Goal: Communication & Community: Participate in discussion

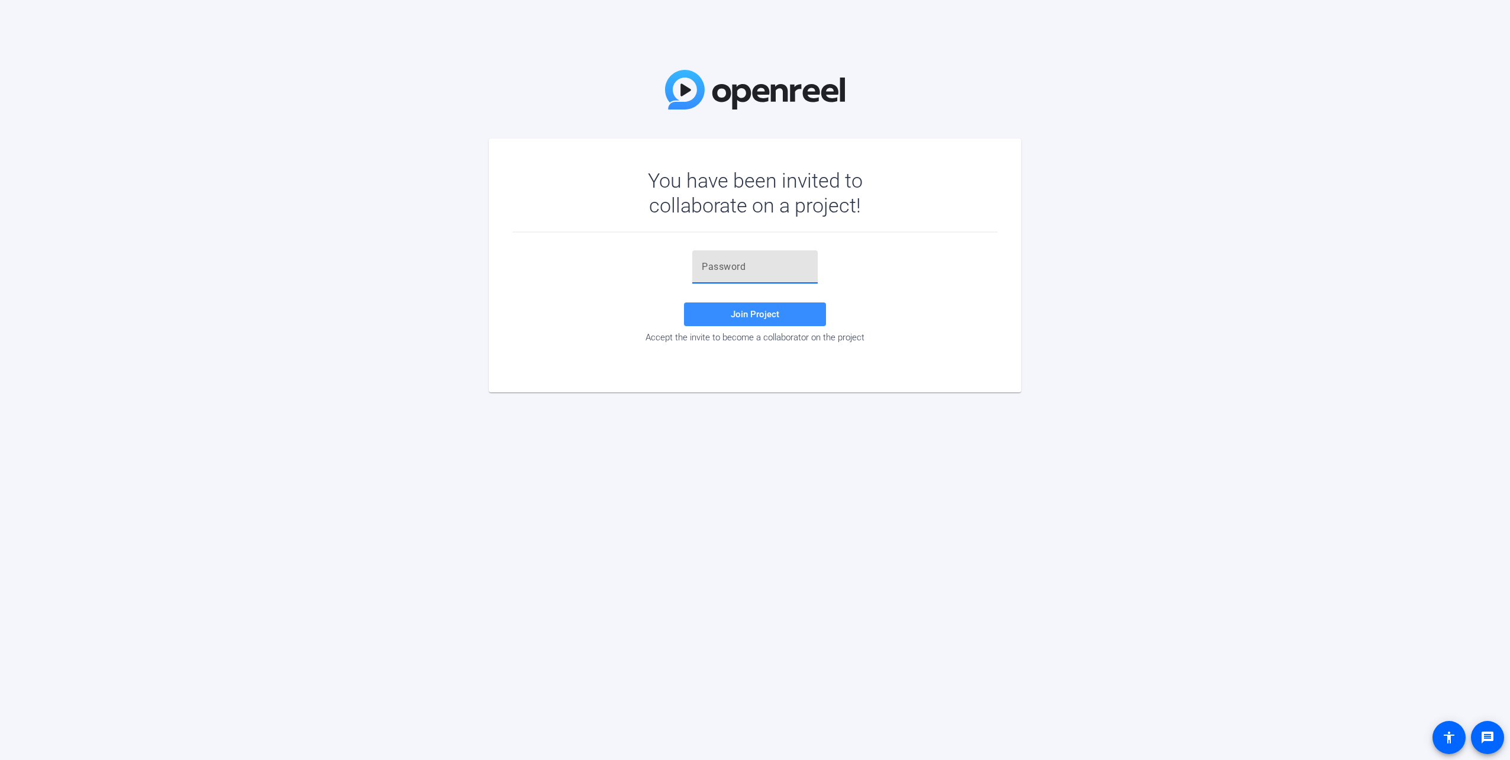
click at [773, 264] on input "text" at bounding box center [755, 267] width 107 height 14
paste input "l_AcTR"
type input "l_AcTR"
click at [767, 314] on span "Join Project" at bounding box center [755, 314] width 49 height 11
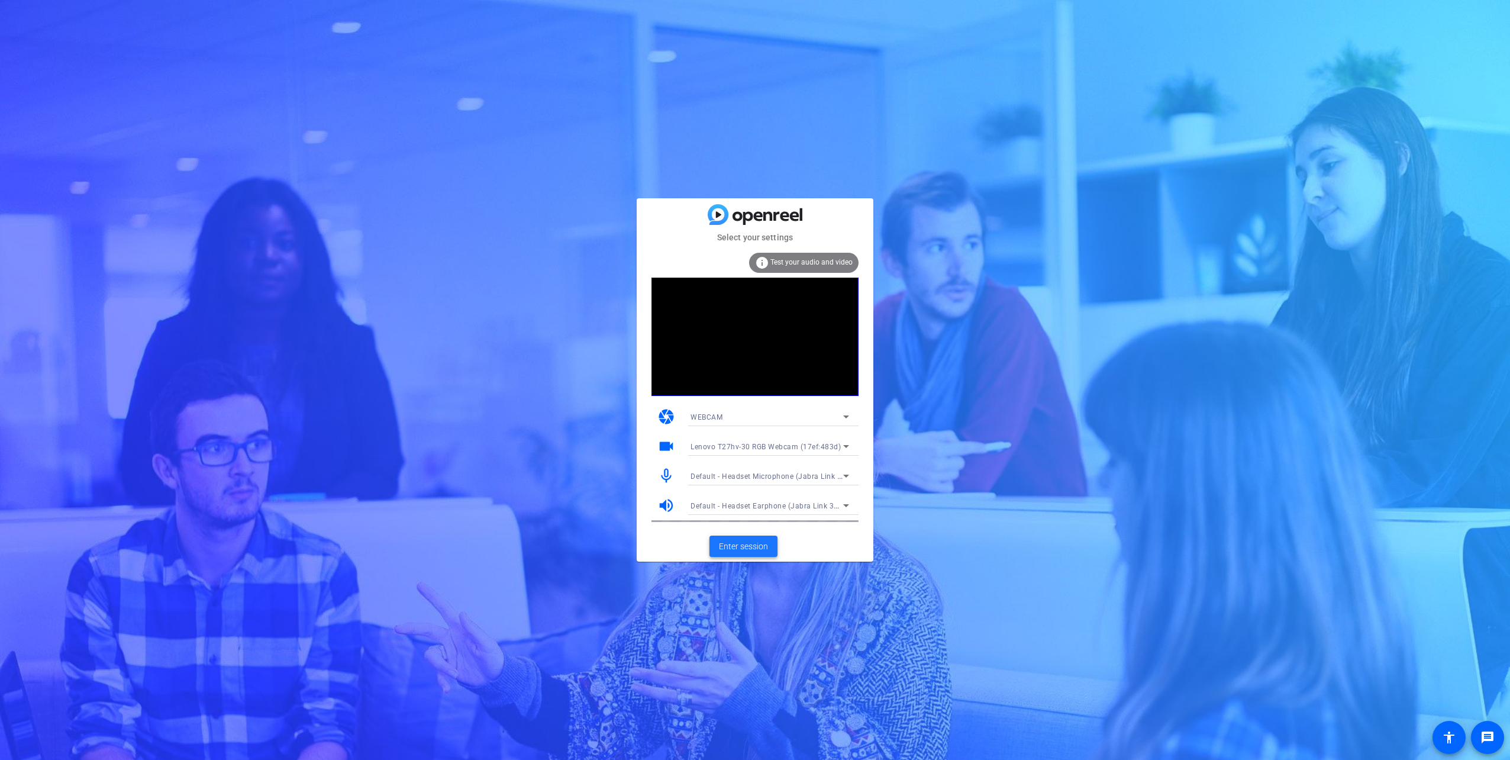
click at [748, 545] on span "Enter session" at bounding box center [743, 546] width 49 height 12
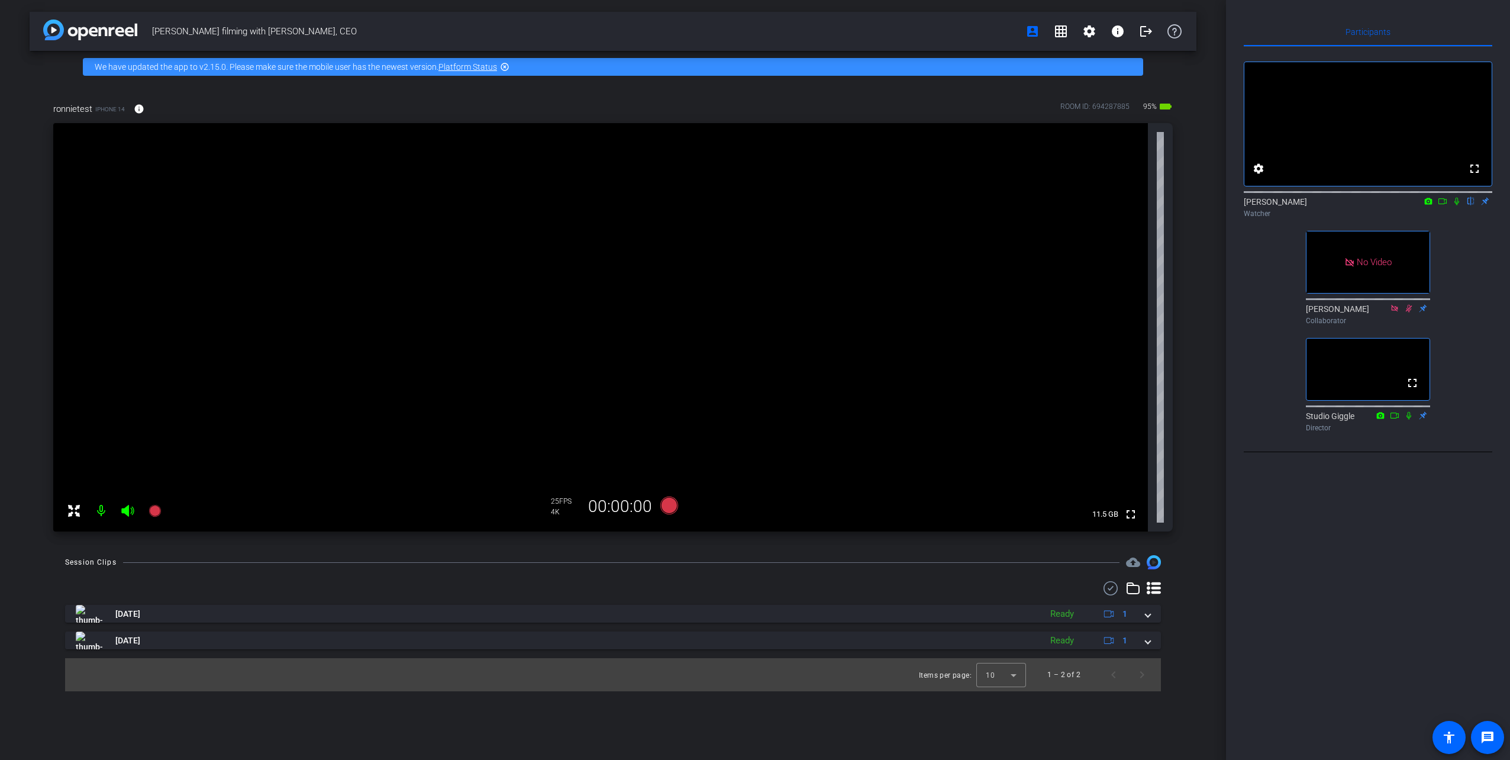
click at [1438, 204] on icon at bounding box center [1442, 201] width 8 height 6
click at [1470, 205] on icon at bounding box center [1471, 202] width 5 height 8
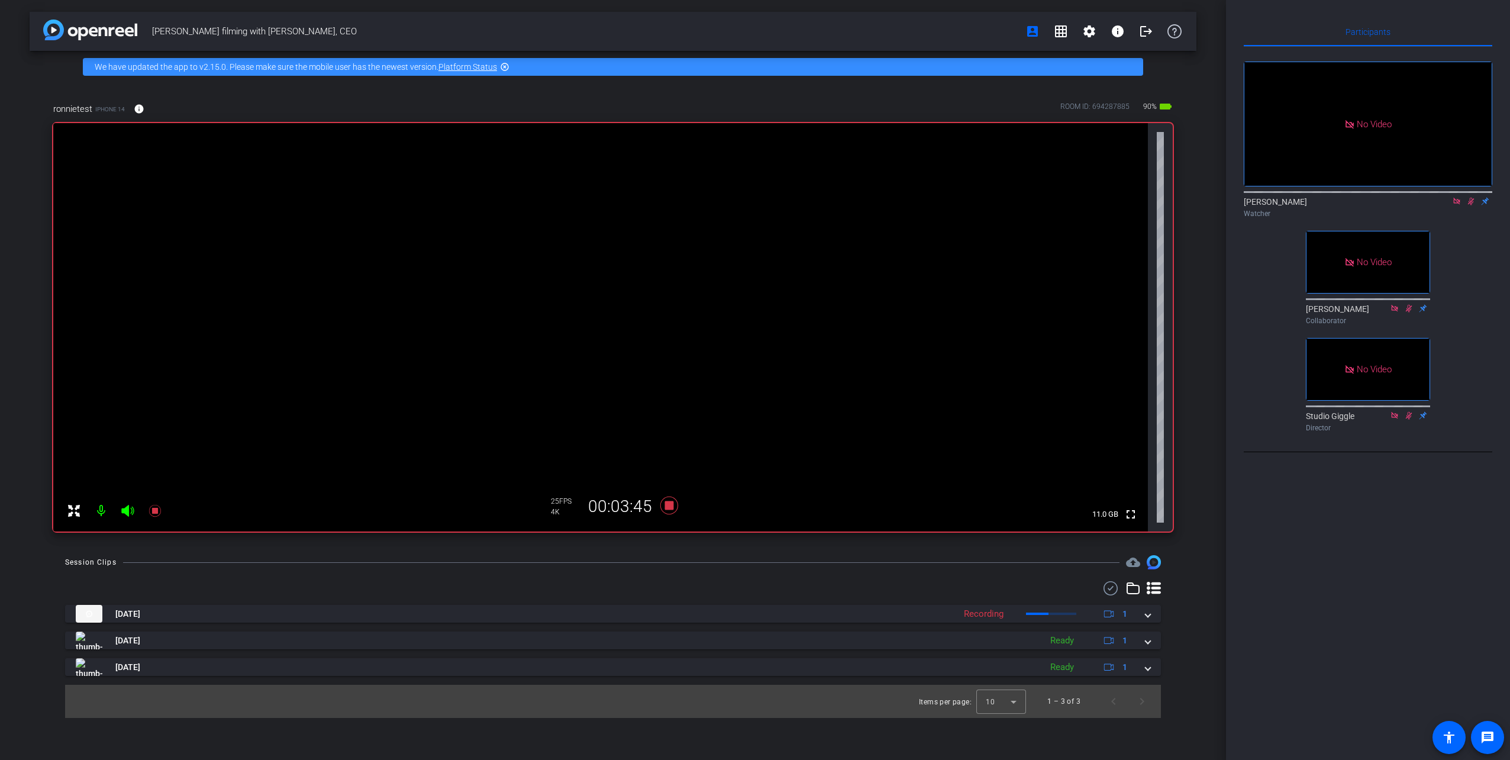
click at [1458, 206] on mat-icon at bounding box center [1457, 201] width 14 height 11
click at [1456, 205] on icon at bounding box center [1456, 201] width 9 height 8
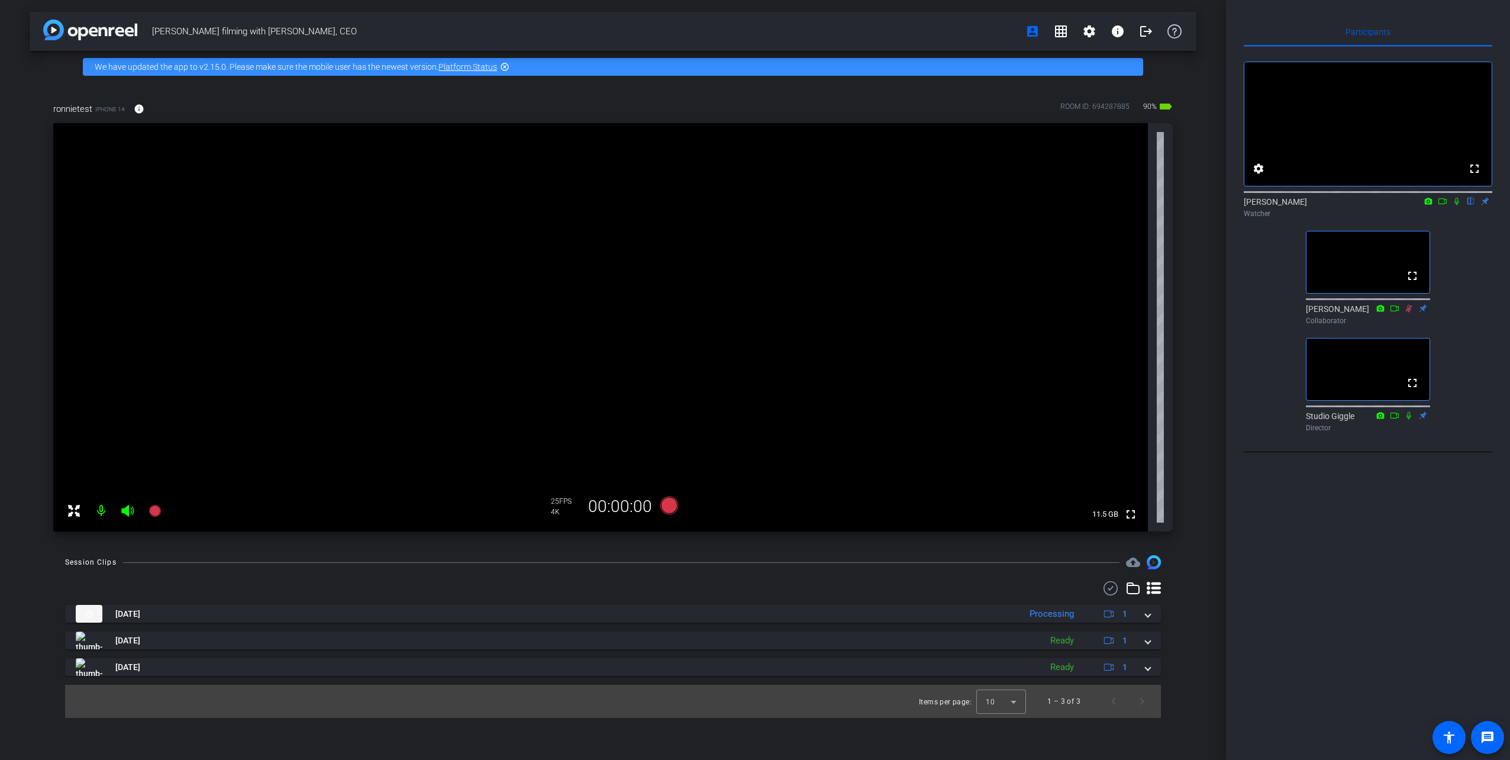
click at [1443, 205] on icon at bounding box center [1442, 201] width 9 height 8
click at [1470, 205] on icon at bounding box center [1470, 201] width 9 height 8
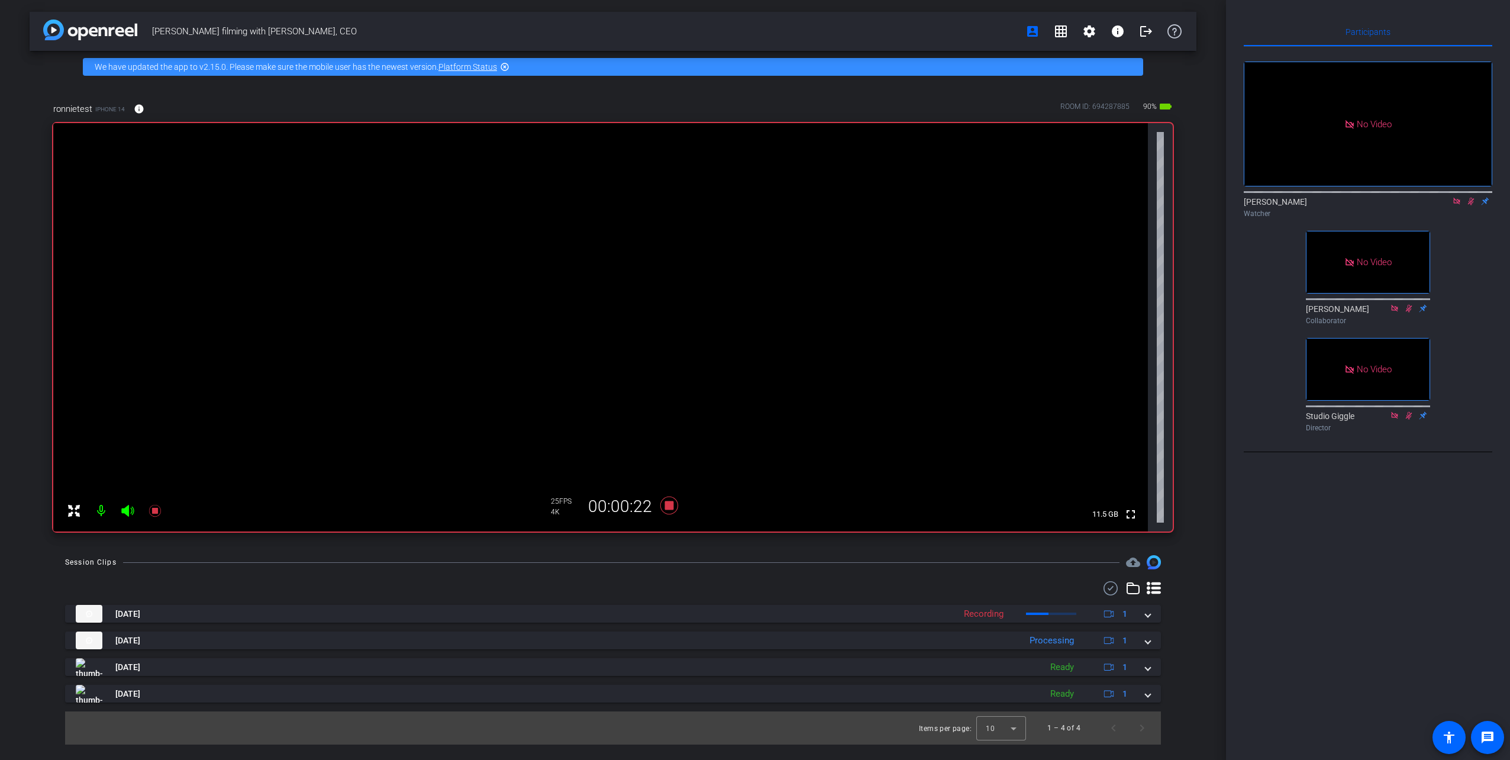
click at [1473, 205] on icon at bounding box center [1470, 201] width 9 height 8
click at [1472, 205] on icon at bounding box center [1470, 201] width 9 height 8
click at [1064, 31] on mat-icon "grid_on" at bounding box center [1061, 31] width 14 height 14
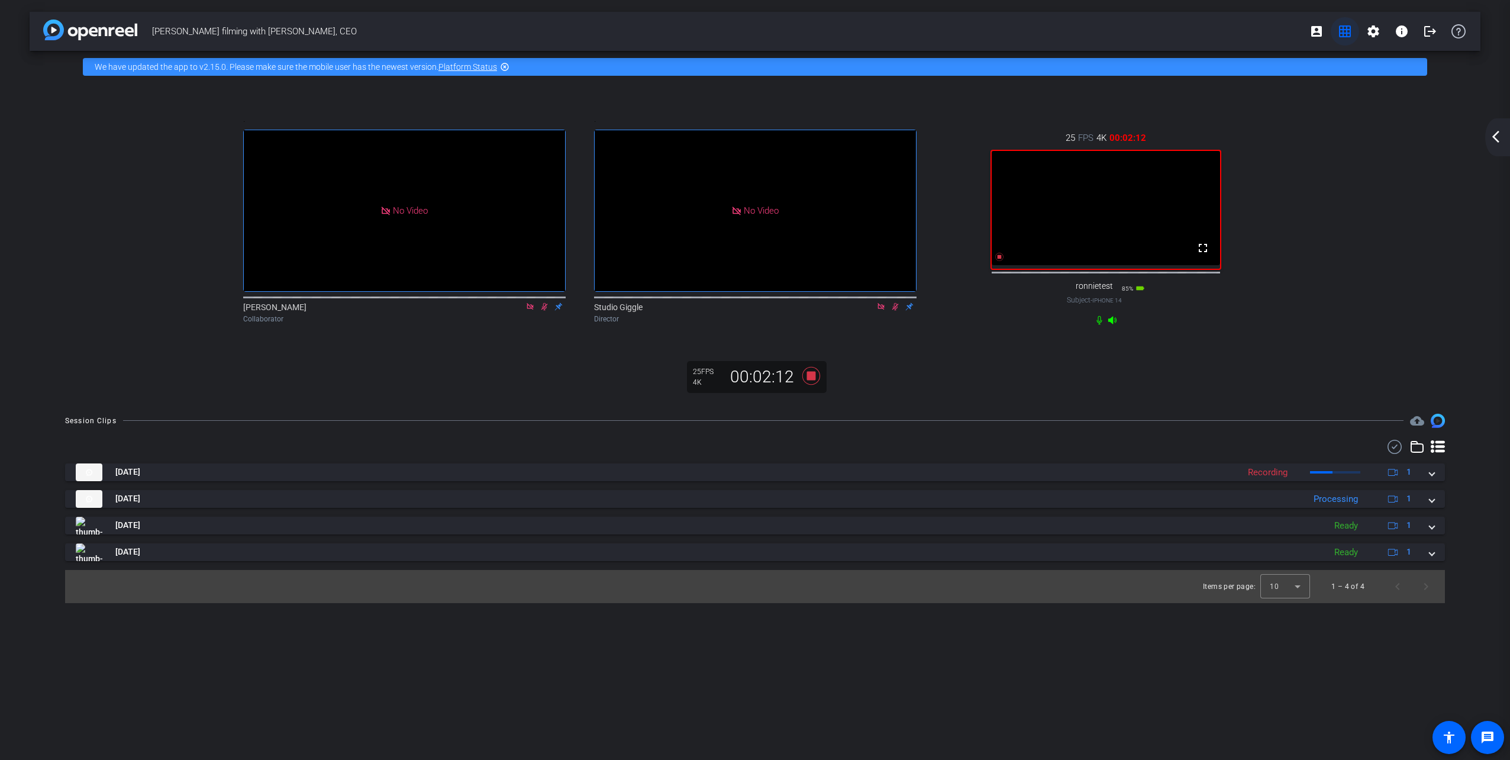
click at [1346, 28] on mat-icon "grid_on" at bounding box center [1345, 31] width 14 height 14
click at [1321, 31] on mat-icon "account_box" at bounding box center [1316, 31] width 14 height 14
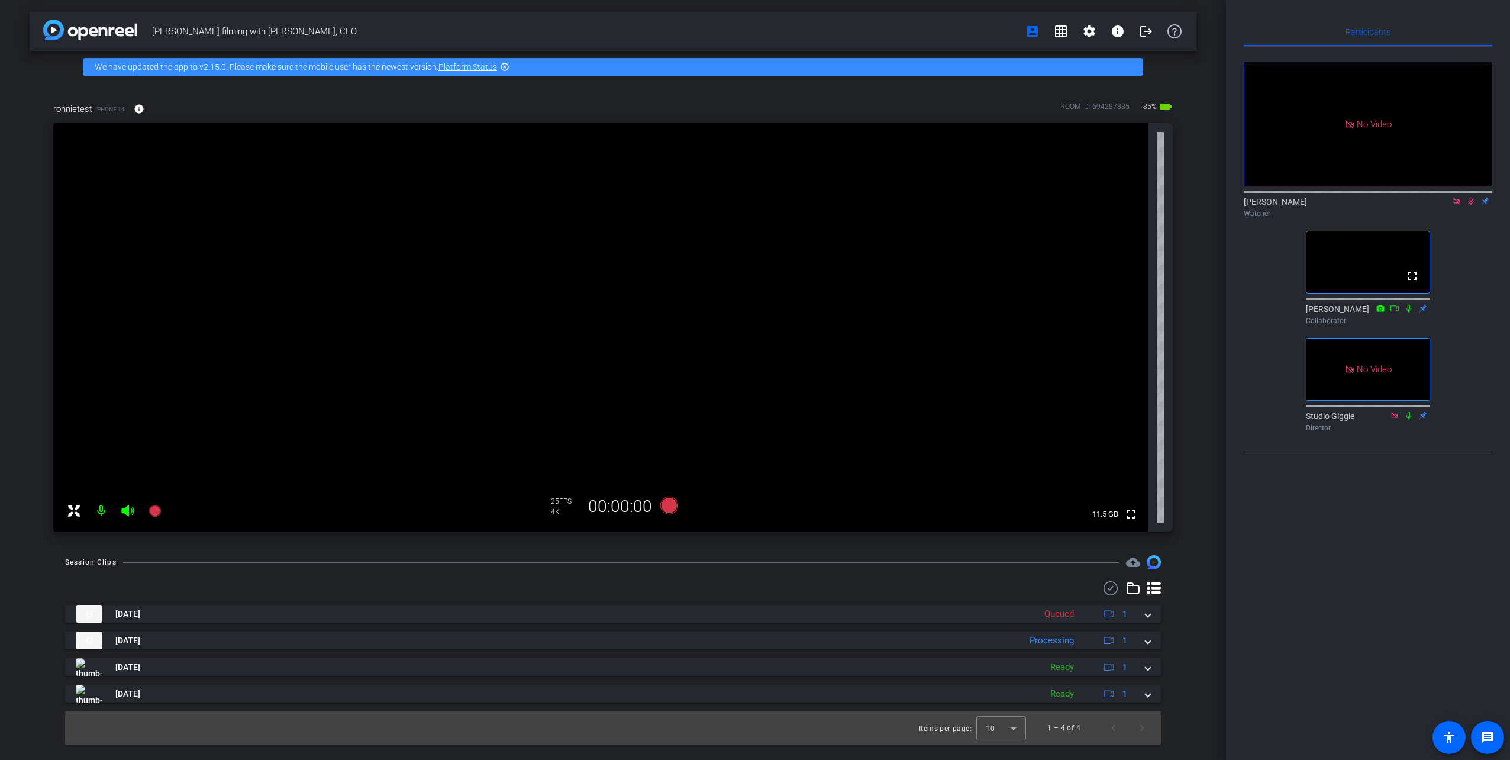
click at [1469, 205] on icon at bounding box center [1470, 201] width 9 height 8
click at [1472, 205] on icon at bounding box center [1470, 201] width 9 height 8
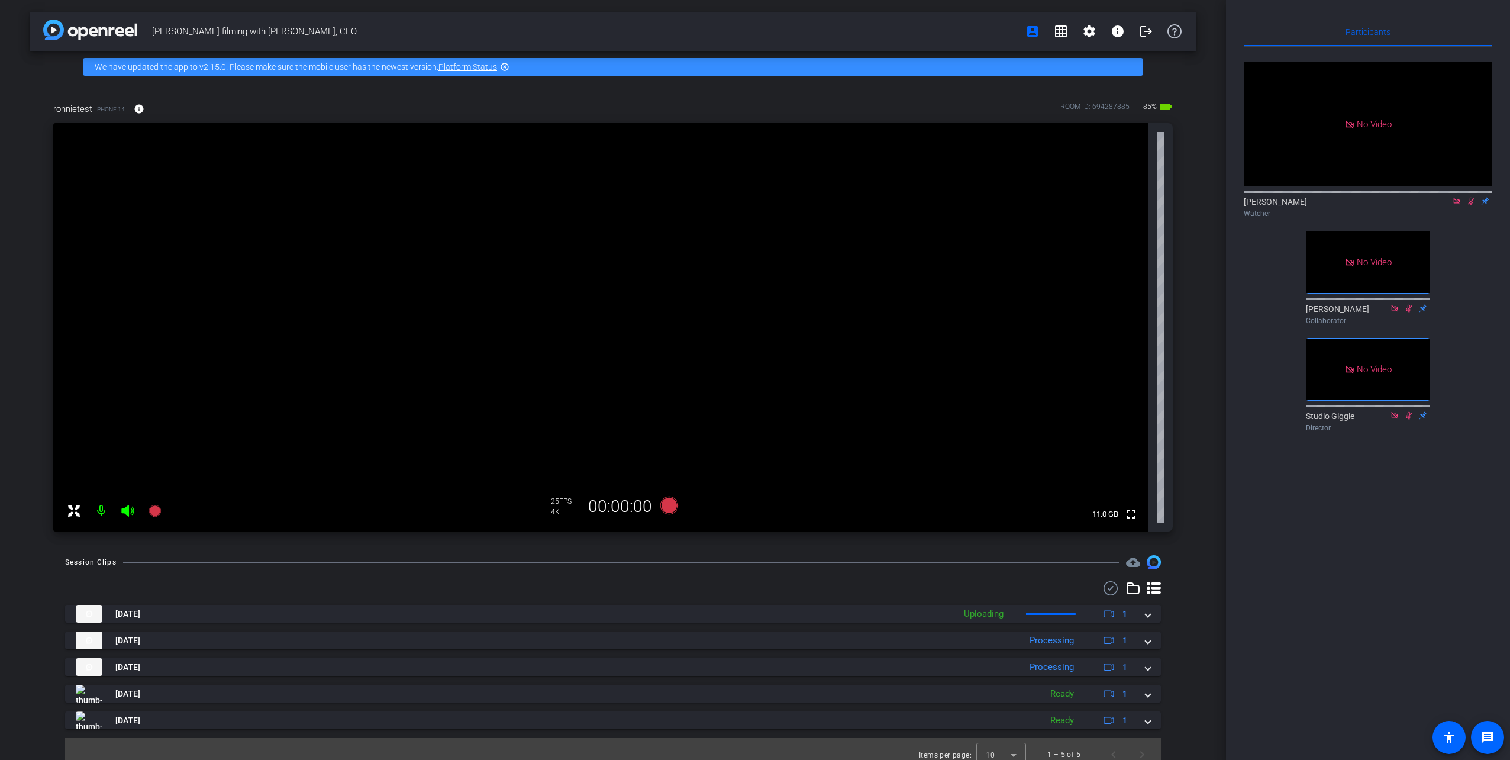
click at [1456, 205] on icon at bounding box center [1456, 201] width 9 height 8
click at [1456, 205] on icon at bounding box center [1457, 202] width 7 height 8
